Goal: Information Seeking & Learning: Learn about a topic

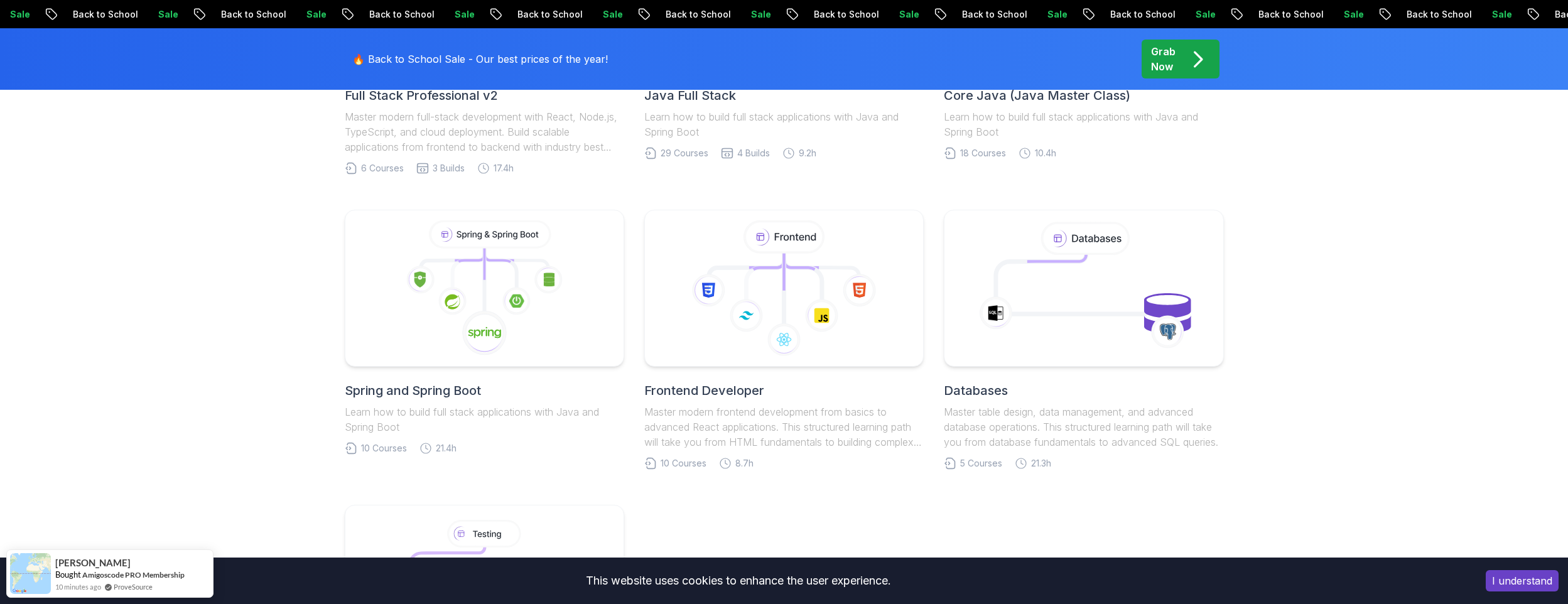
scroll to position [523, 0]
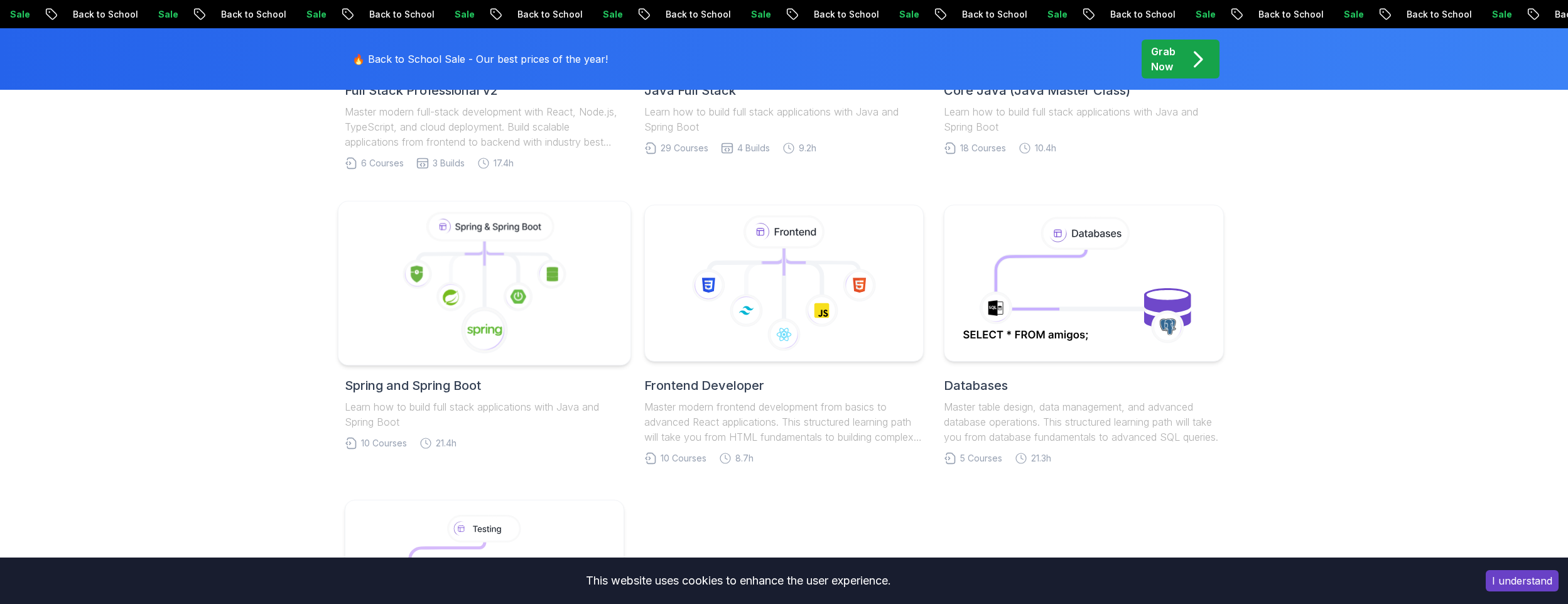
click at [505, 288] on icon at bounding box center [517, 297] width 30 height 30
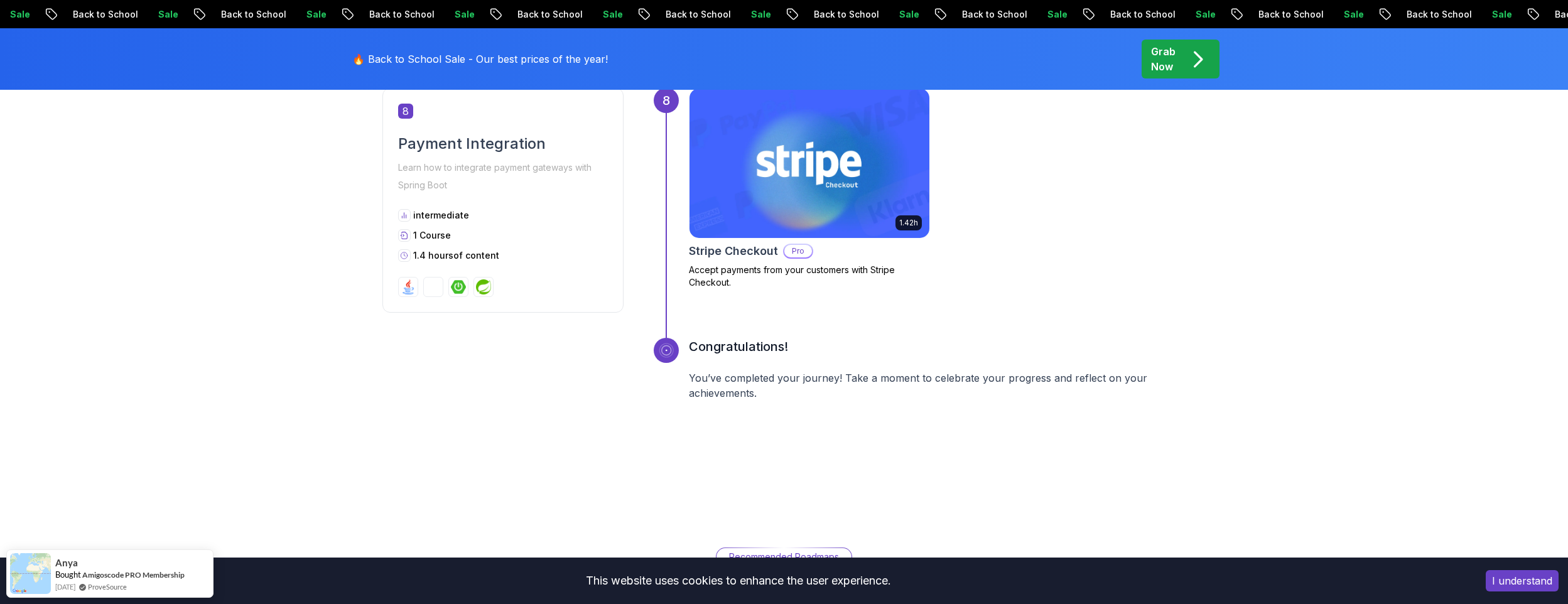
scroll to position [2408, 0]
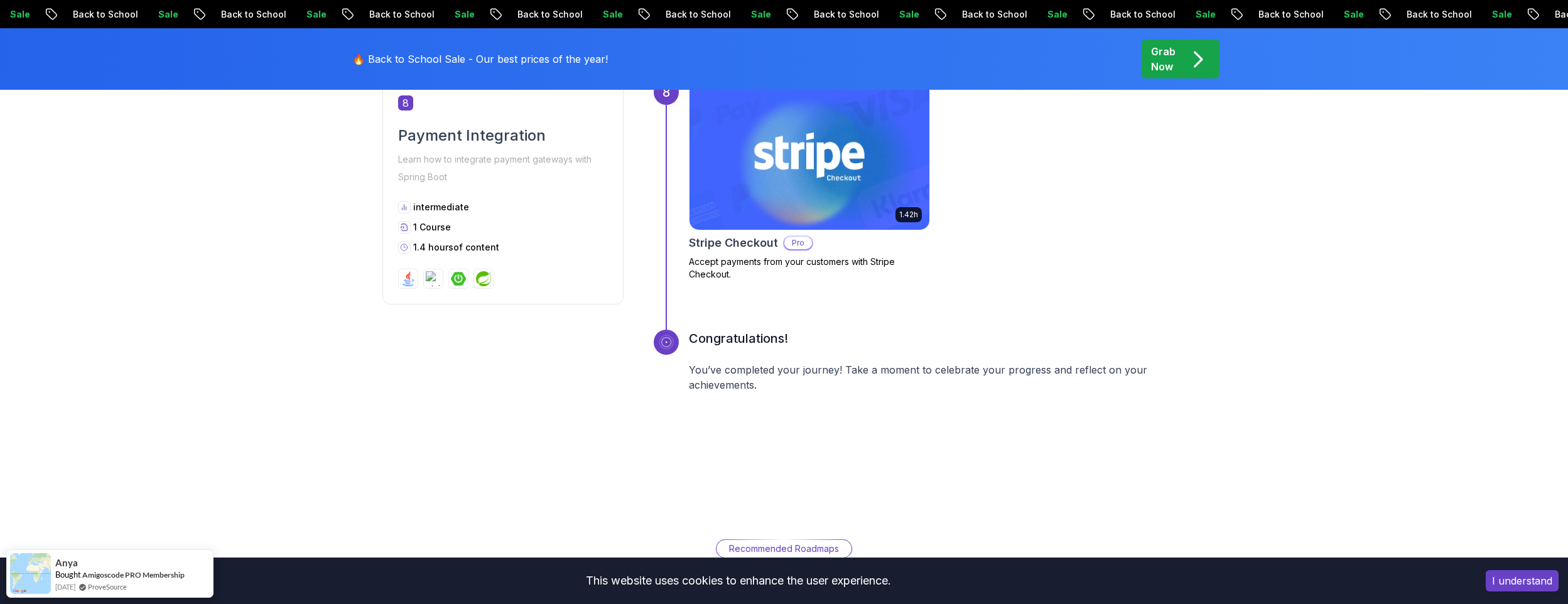
click at [809, 174] on img at bounding box center [808, 155] width 252 height 157
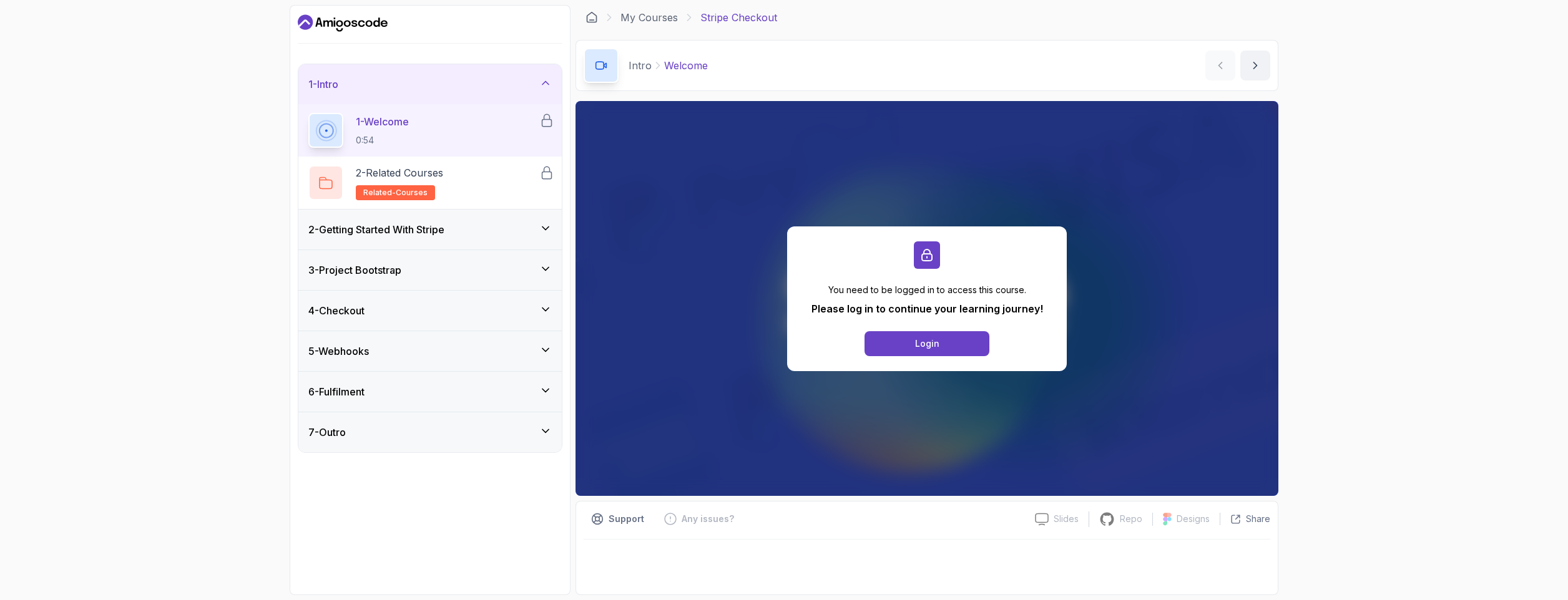
click at [541, 229] on icon at bounding box center [546, 229] width 12 height 12
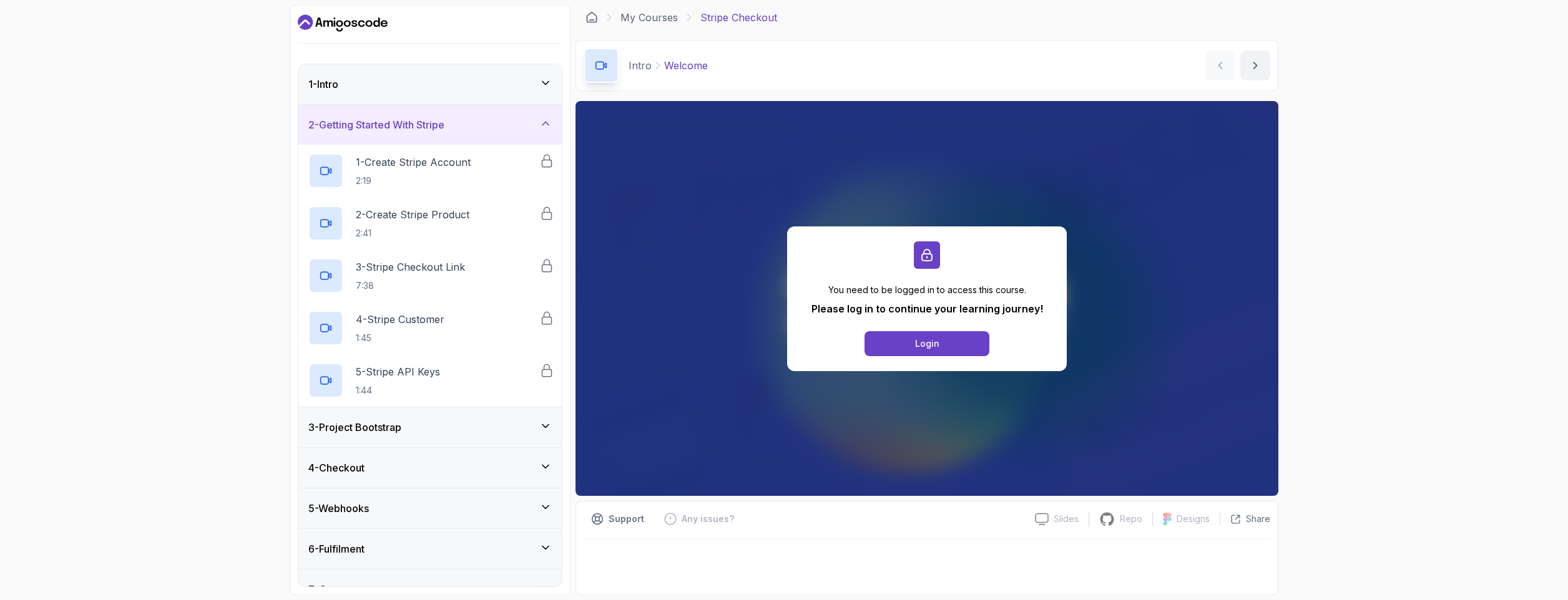
click at [540, 432] on icon at bounding box center [546, 426] width 12 height 12
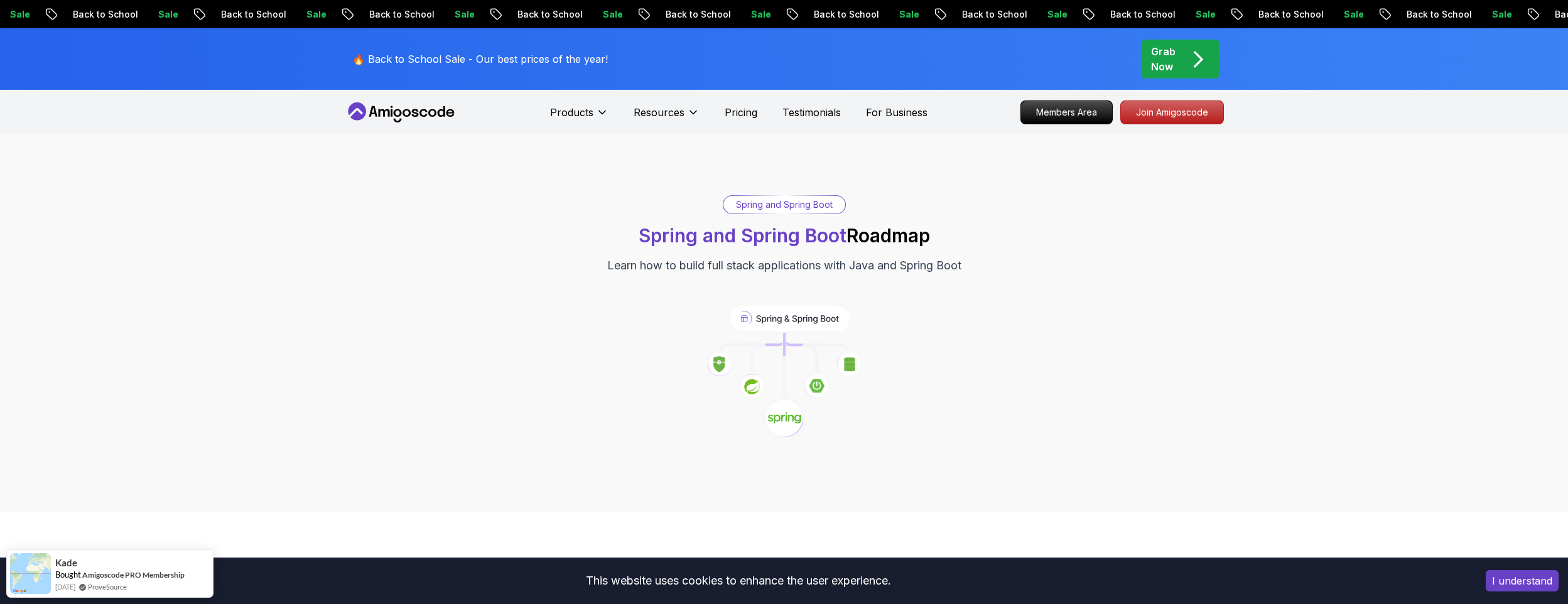
click at [1182, 64] on div "Grab Now" at bounding box center [1180, 58] width 59 height 31
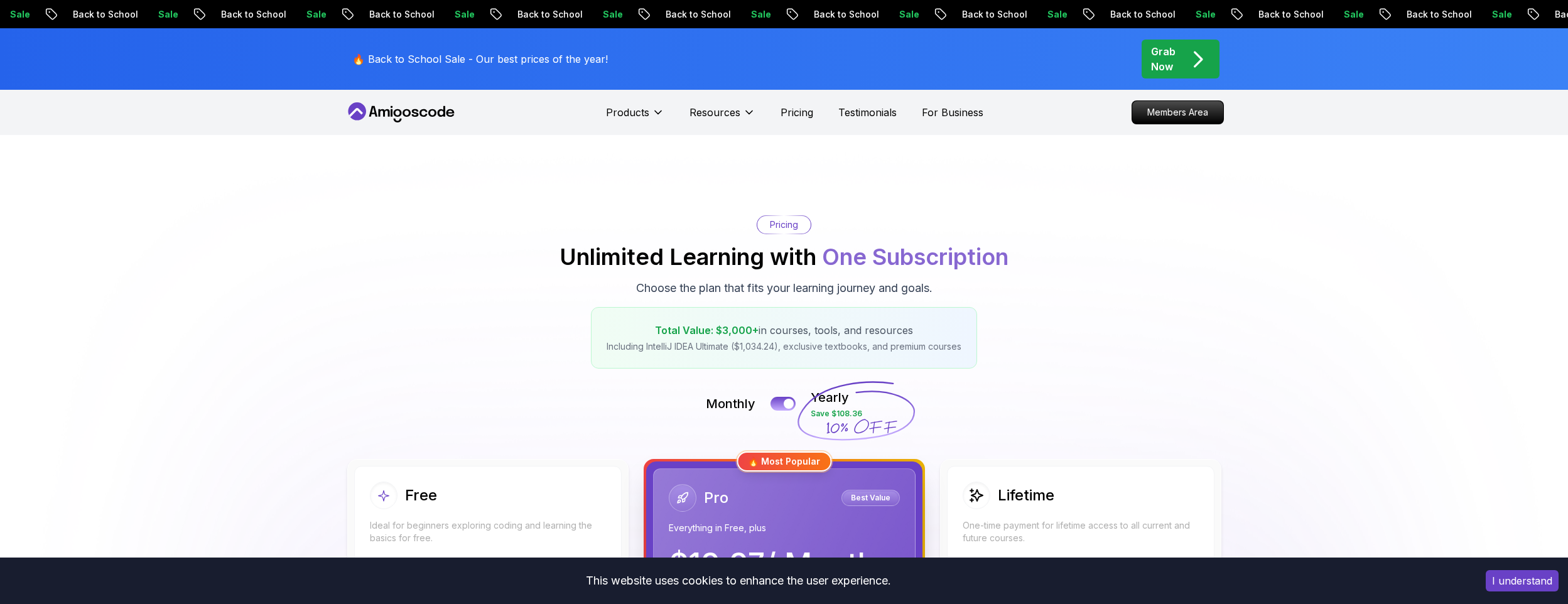
drag, startPoint x: 1177, startPoint y: 190, endPoint x: 1107, endPoint y: 91, distance: 121.2
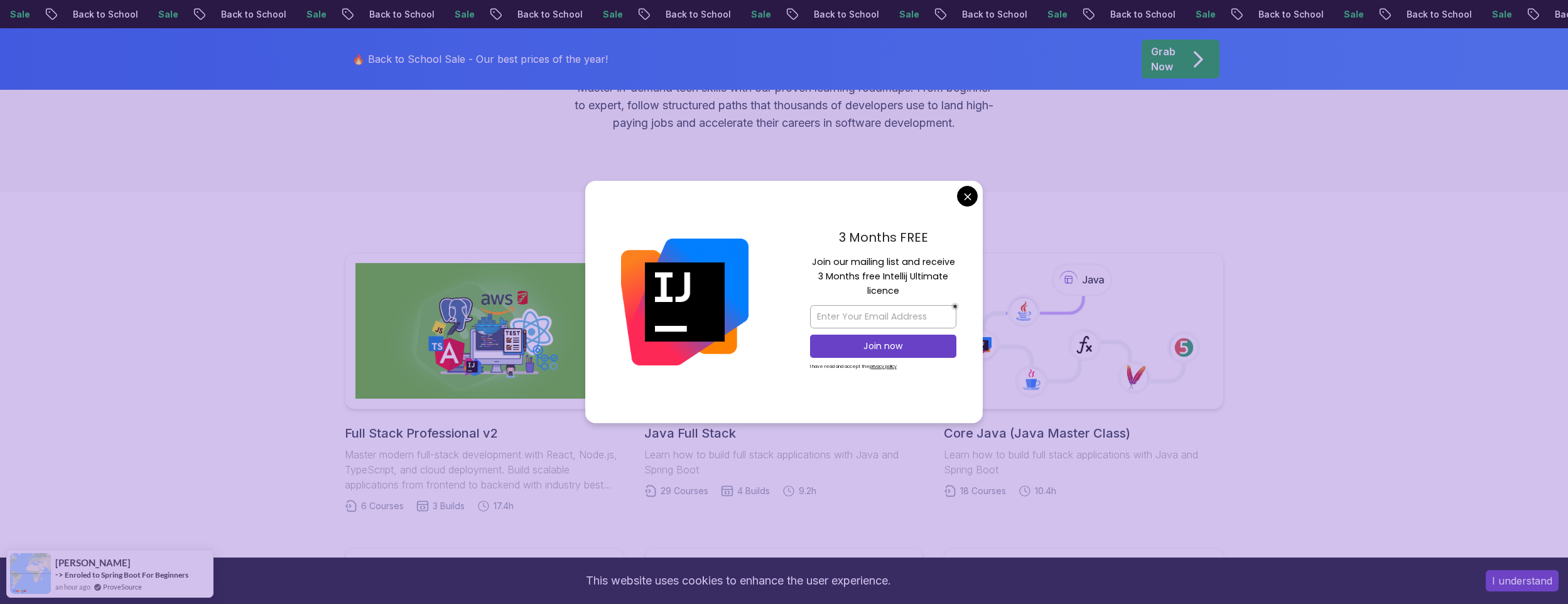
scroll to position [209, 0]
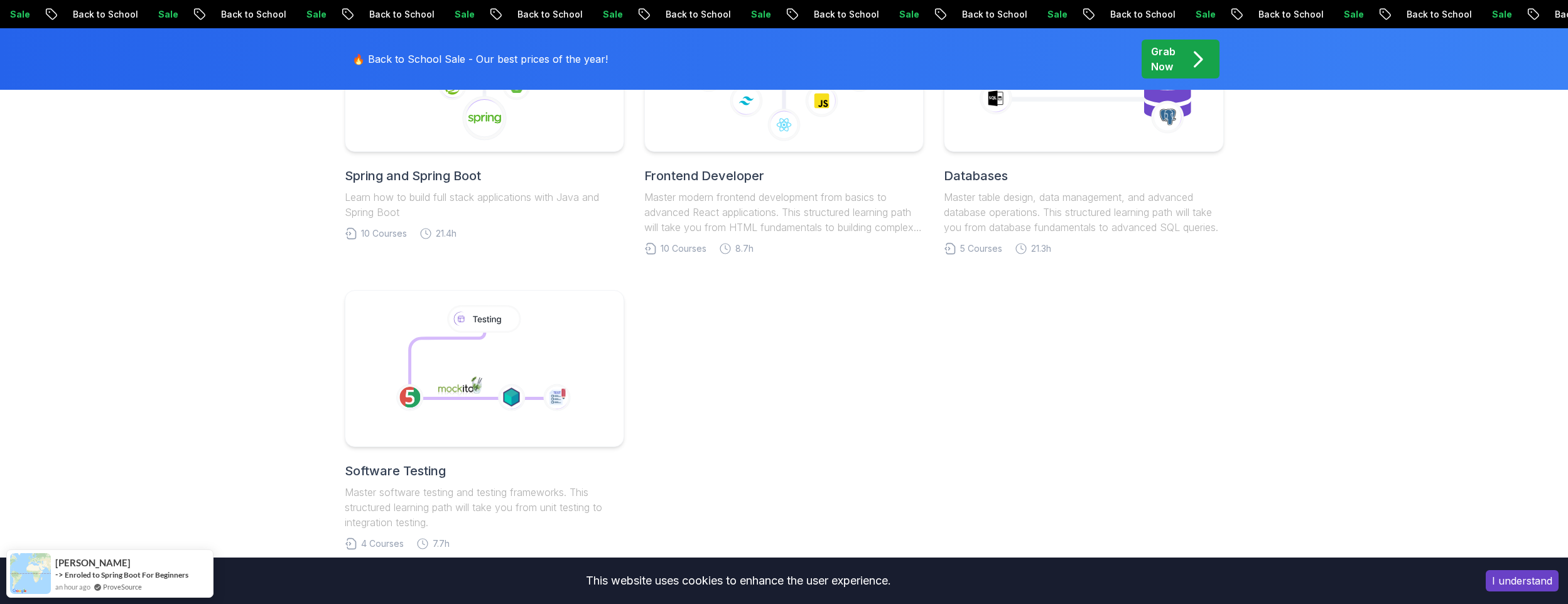
scroll to position [1352, 0]
